Goal: Complete application form

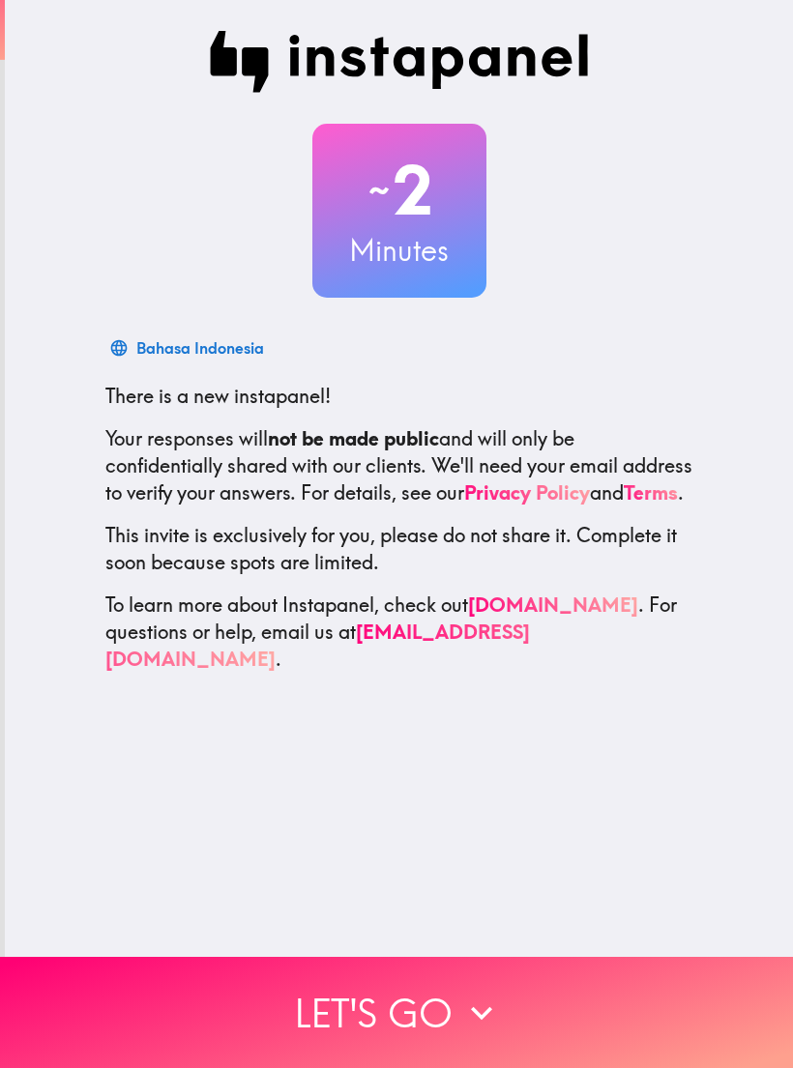
click at [496, 990] on button "Let's go" at bounding box center [396, 1012] width 793 height 111
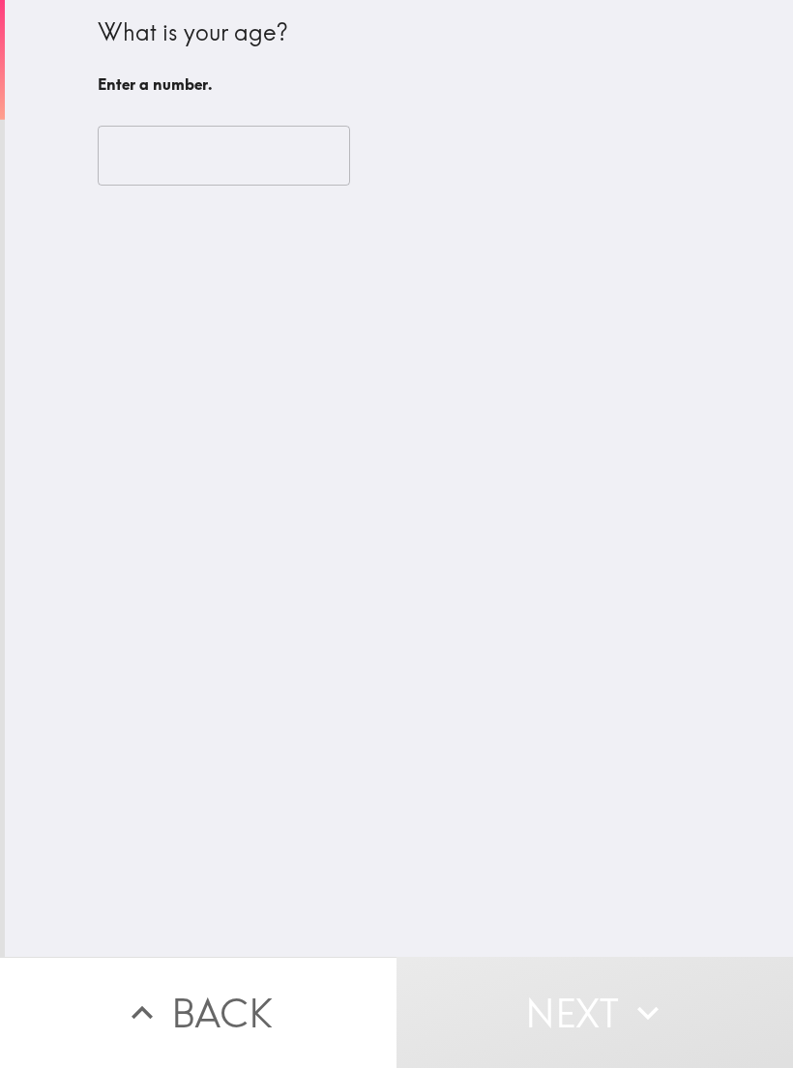
click at [113, 178] on input "number" at bounding box center [224, 156] width 252 height 60
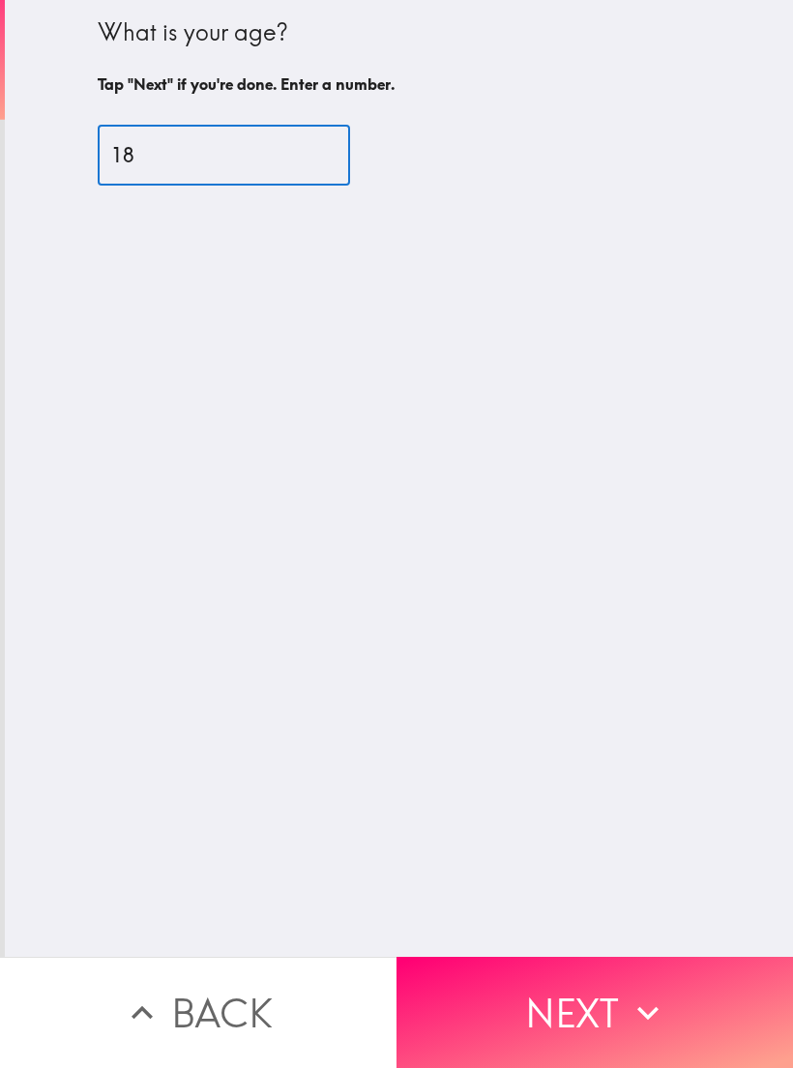
type input "18"
click at [709, 991] on button "Next" at bounding box center [594, 1012] width 396 height 111
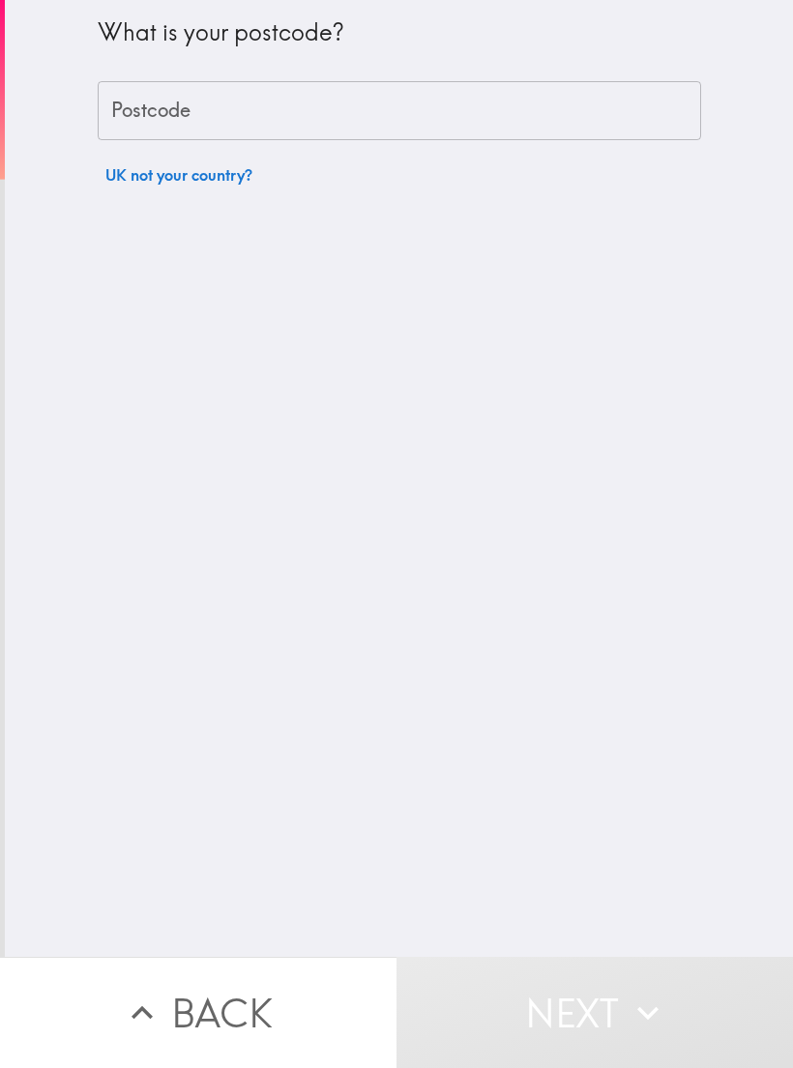
click at [150, 75] on div "What is your postcode? Postcode Postcode UK not your country?" at bounding box center [399, 97] width 603 height 194
click at [163, 102] on div "Postcode Postcode" at bounding box center [399, 111] width 603 height 60
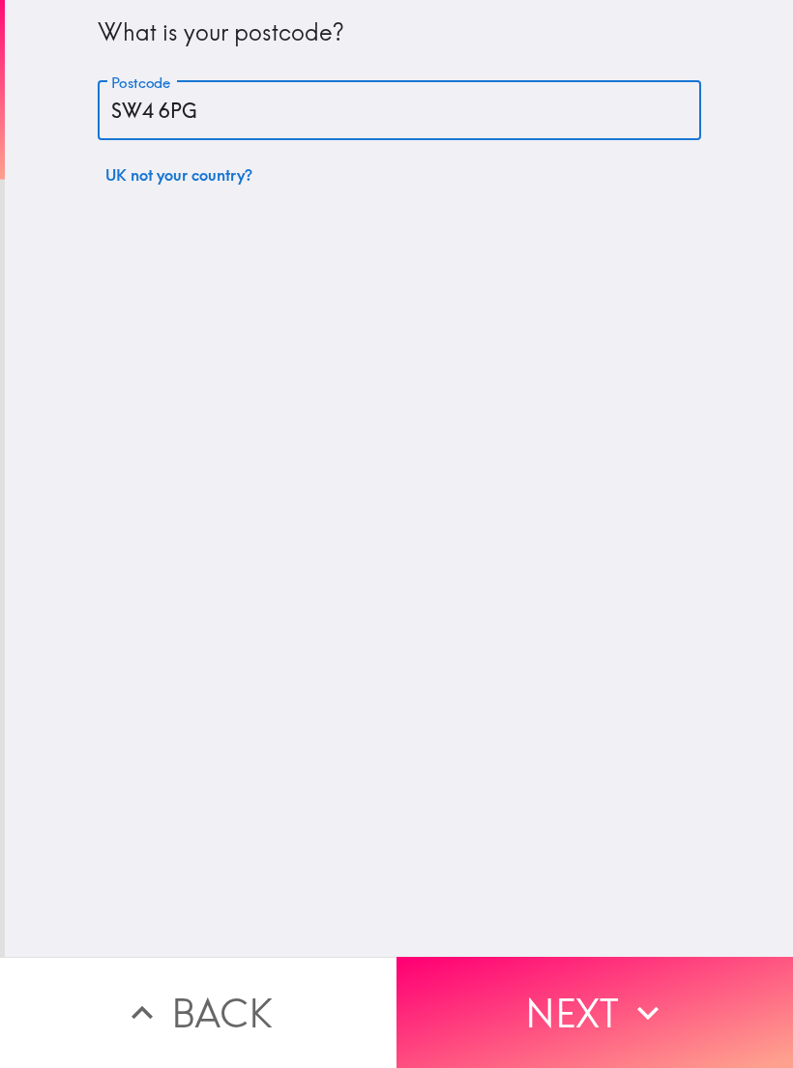
type input "SW4 6PG"
click at [578, 680] on div "What is your postcode? Postcode SW4 6PG Postcode UK not your country?" at bounding box center [399, 478] width 788 height 957
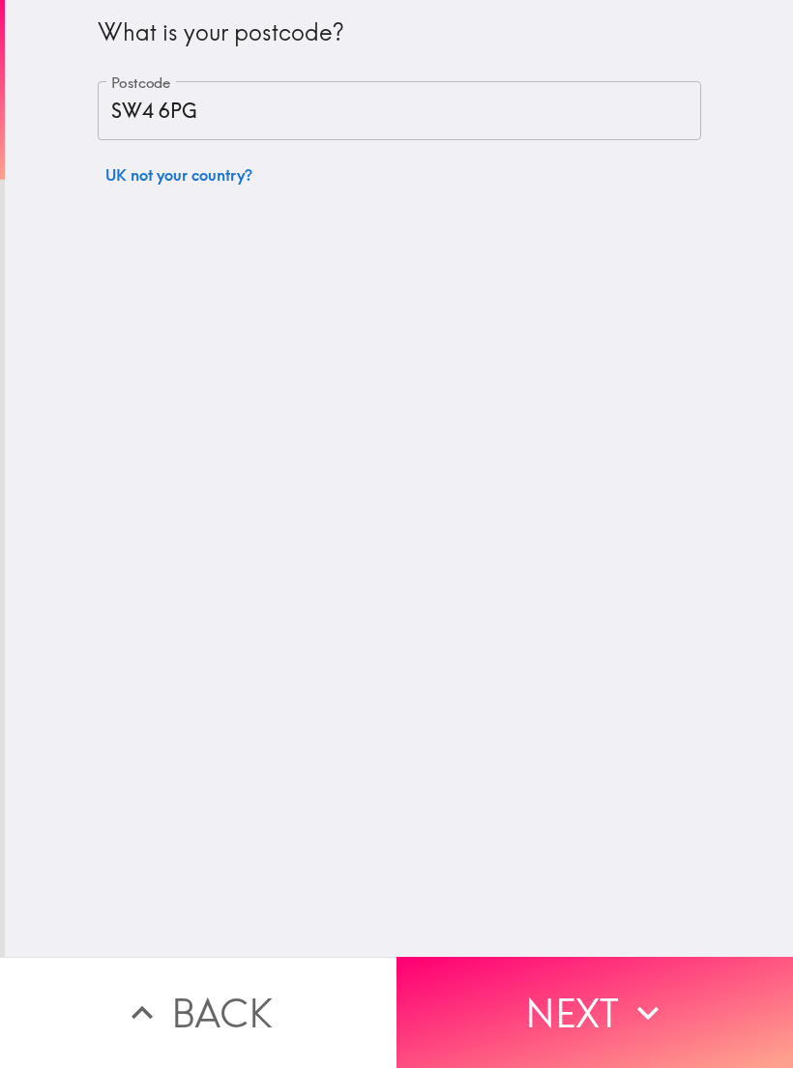
click at [691, 991] on button "Next" at bounding box center [594, 1012] width 396 height 111
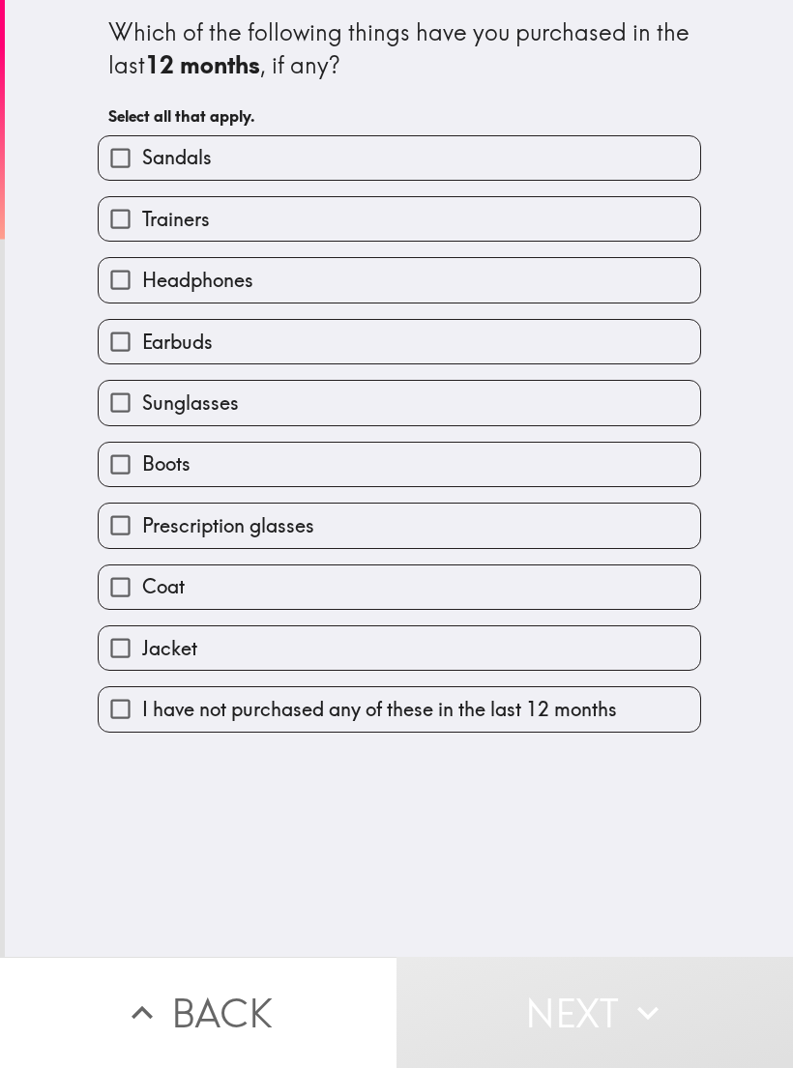
click at [159, 589] on span "Coat" at bounding box center [163, 586] width 43 height 27
click at [142, 589] on input "Coat" at bounding box center [121, 588] width 44 height 44
checkbox input "true"
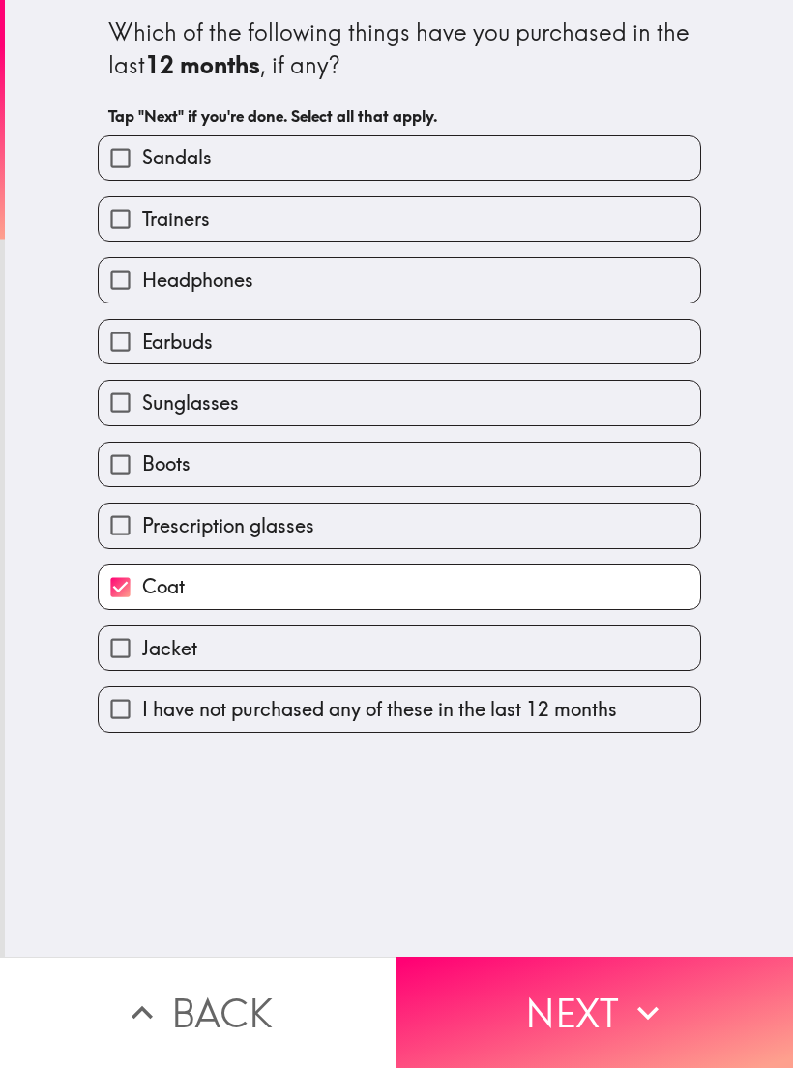
click at [608, 1013] on button "Next" at bounding box center [594, 1012] width 396 height 111
